Goal: Task Accomplishment & Management: Use online tool/utility

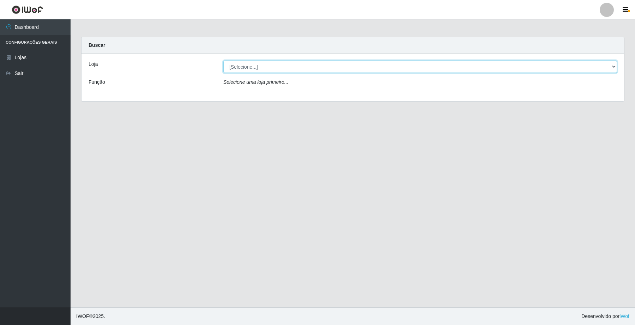
click at [251, 70] on select "[Selecione...] O Filezão - Centenário" at bounding box center [419, 67] width 393 height 12
select select "203"
click at [223, 61] on select "[Selecione...] O Filezão - Centenário" at bounding box center [419, 67] width 393 height 12
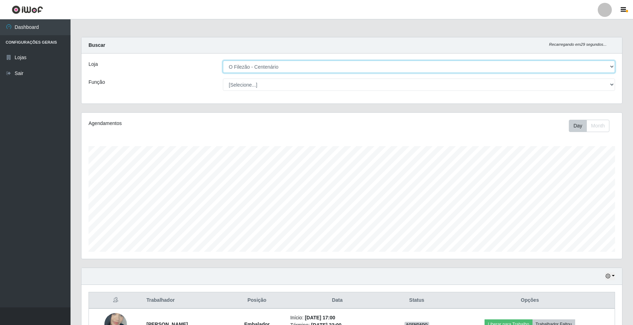
scroll to position [147, 540]
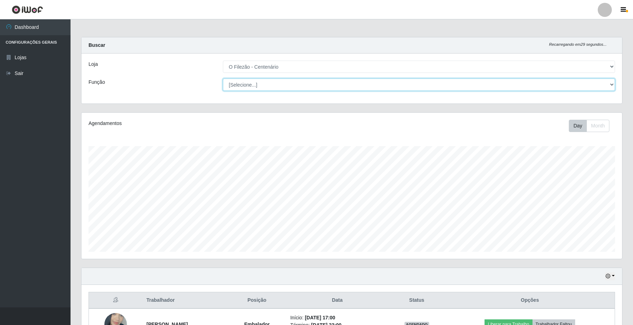
click at [237, 88] on select "[Selecione...] Auxiliar de Estacionamento Auxiliar de Estacionamento + Auxiliar…" at bounding box center [419, 85] width 392 height 12
select select "1"
click at [223, 79] on select "[Selecione...] Auxiliar de Estacionamento Auxiliar de Estacionamento + Auxiliar…" at bounding box center [419, 85] width 392 height 12
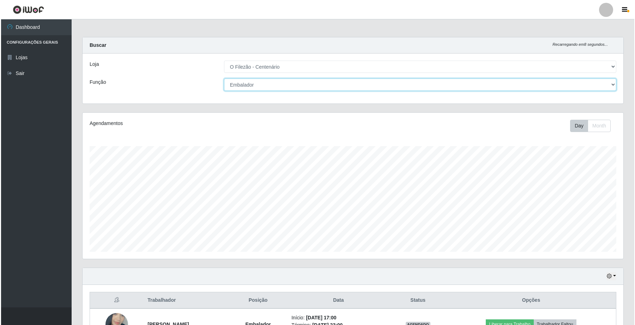
scroll to position [49, 0]
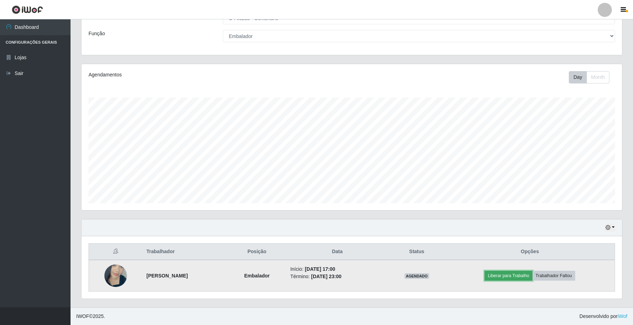
click at [503, 279] on button "Liberar para Trabalho" at bounding box center [508, 276] width 48 height 10
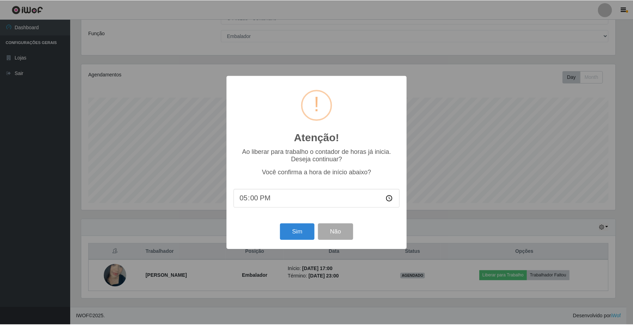
scroll to position [147, 535]
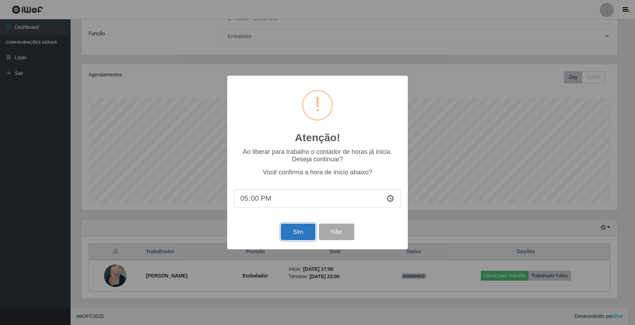
click at [310, 235] on button "Sim" at bounding box center [298, 232] width 34 height 17
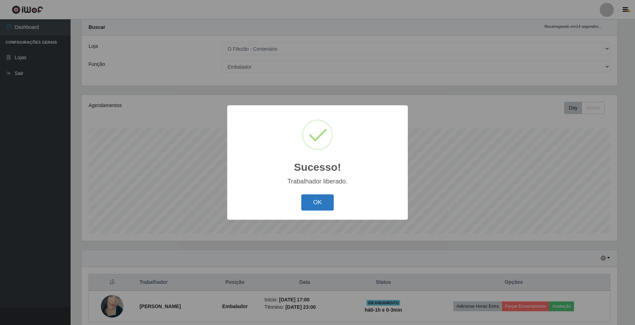
click at [305, 210] on button "OK" at bounding box center [317, 203] width 33 height 17
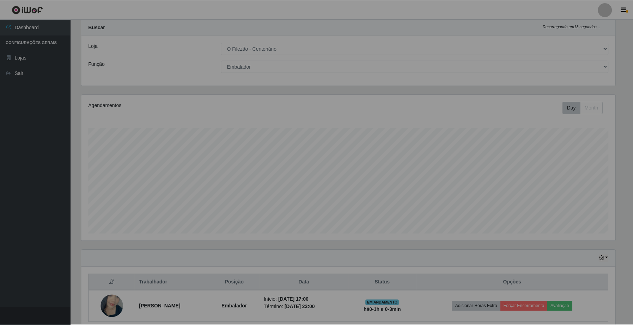
scroll to position [147, 540]
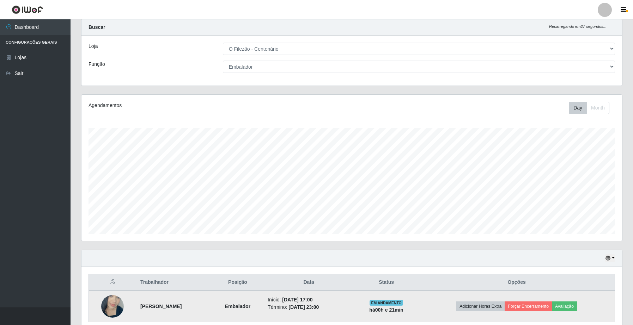
click at [403, 306] on span "EM ANDAMENTO" at bounding box center [385, 303] width 33 height 6
